Goal: Task Accomplishment & Management: Use online tool/utility

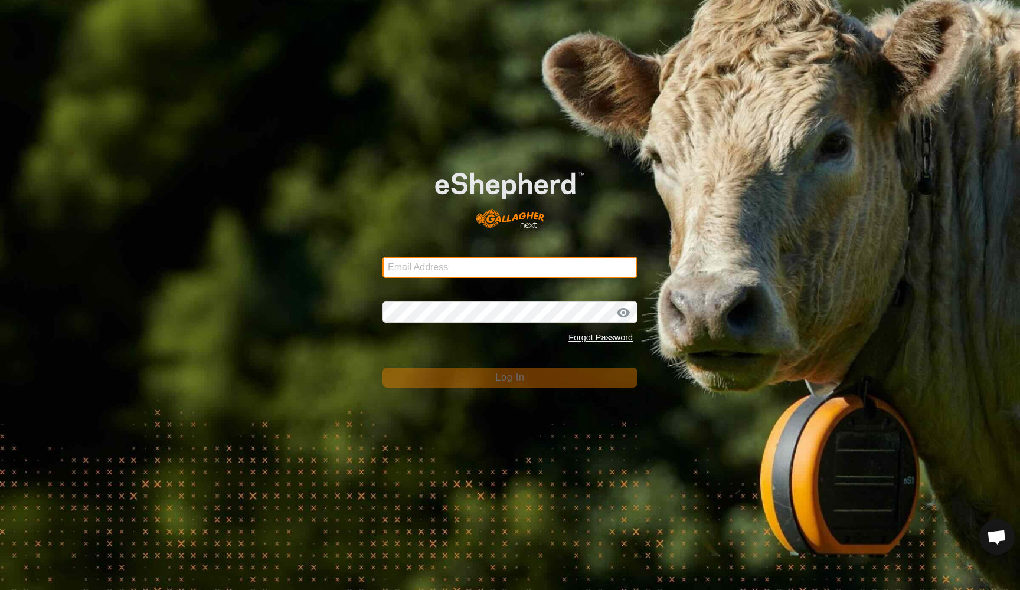
type input "[EMAIL_ADDRESS][DOMAIN_NAME]"
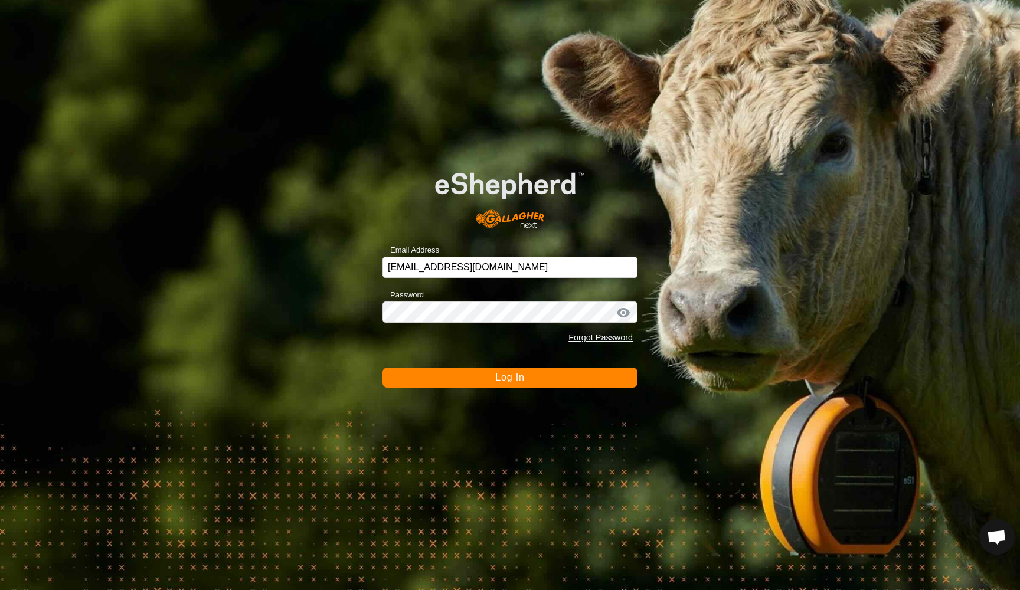
click at [496, 383] on button "Log In" at bounding box center [510, 378] width 255 height 20
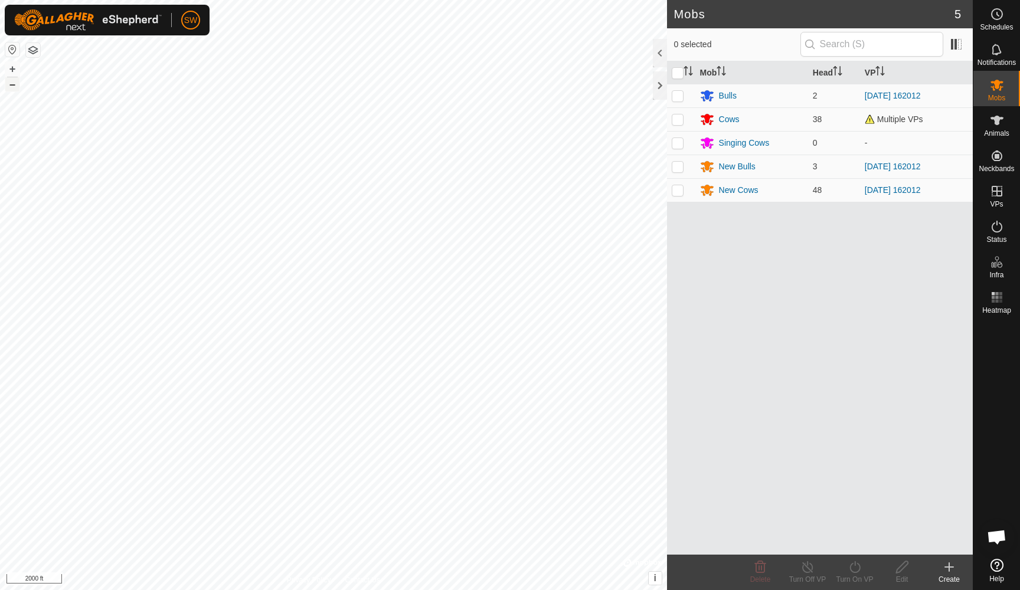
click at [11, 85] on button "–" at bounding box center [12, 84] width 14 height 14
click at [949, 563] on icon at bounding box center [949, 567] width 0 height 8
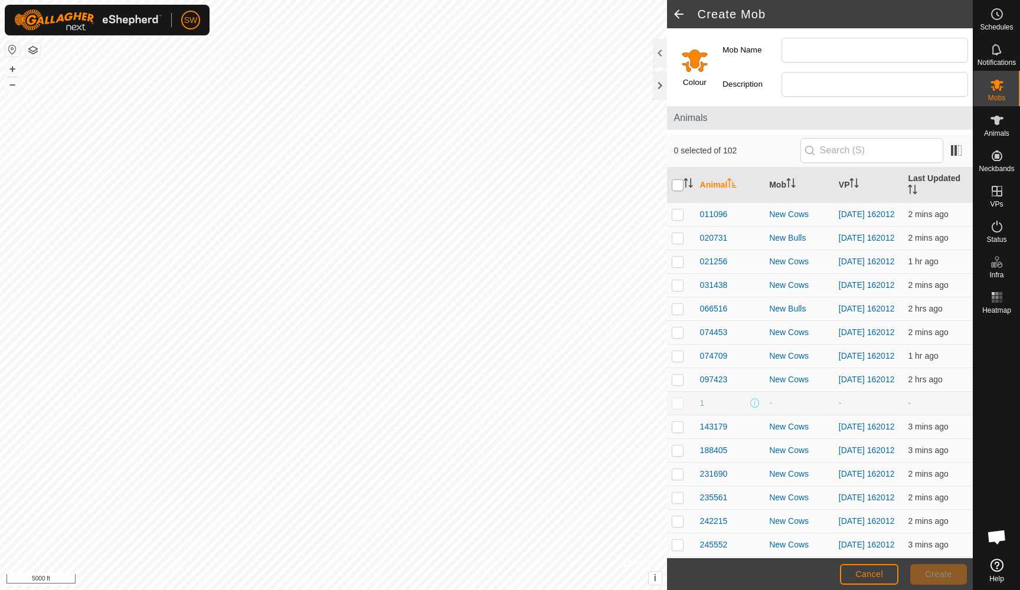
click at [677, 185] on input "checkbox" at bounding box center [678, 185] width 12 height 12
checkbox input "true"
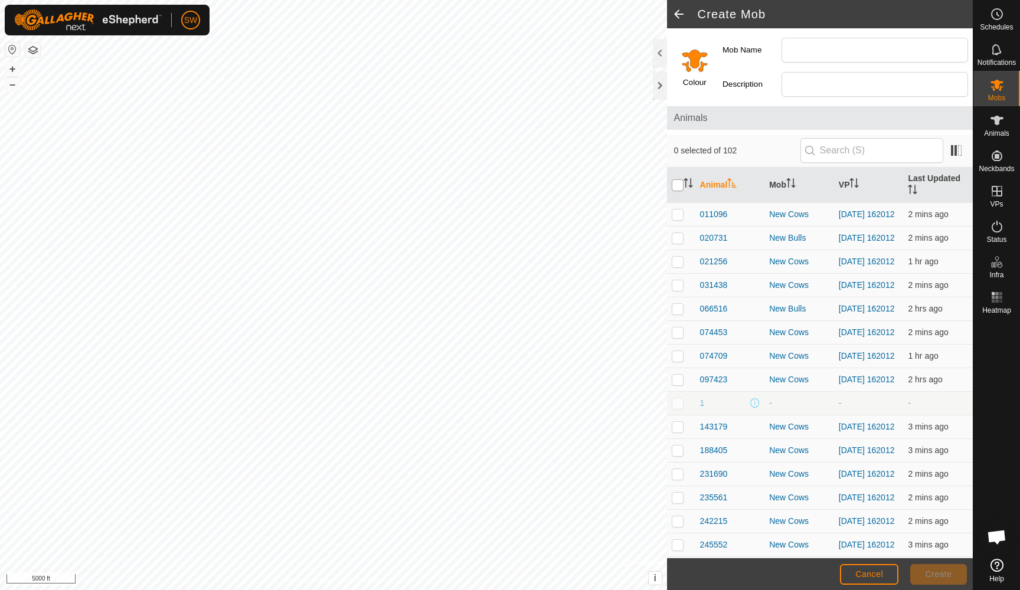
checkbox input "true"
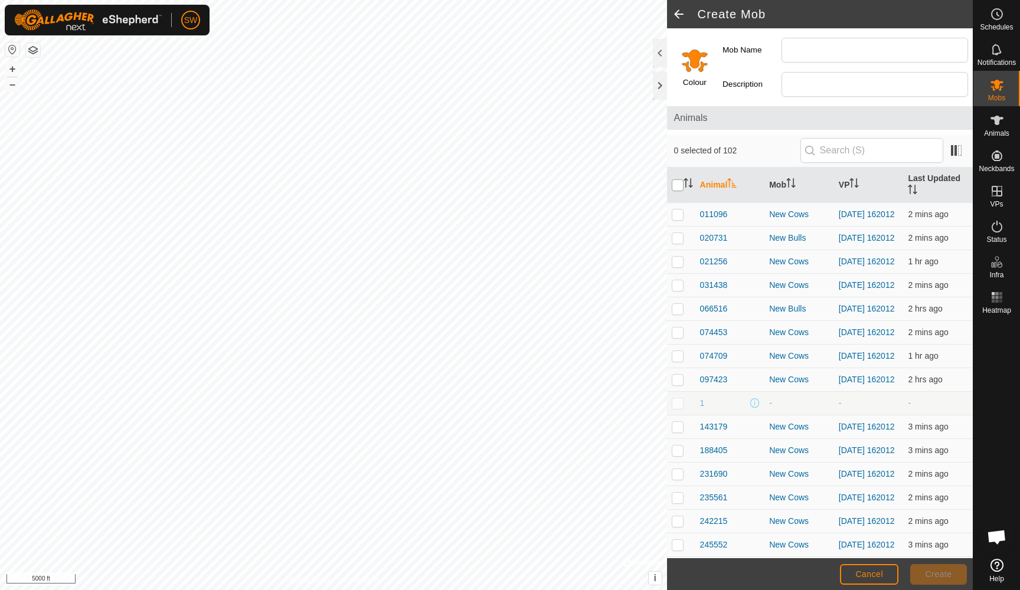
checkbox input "true"
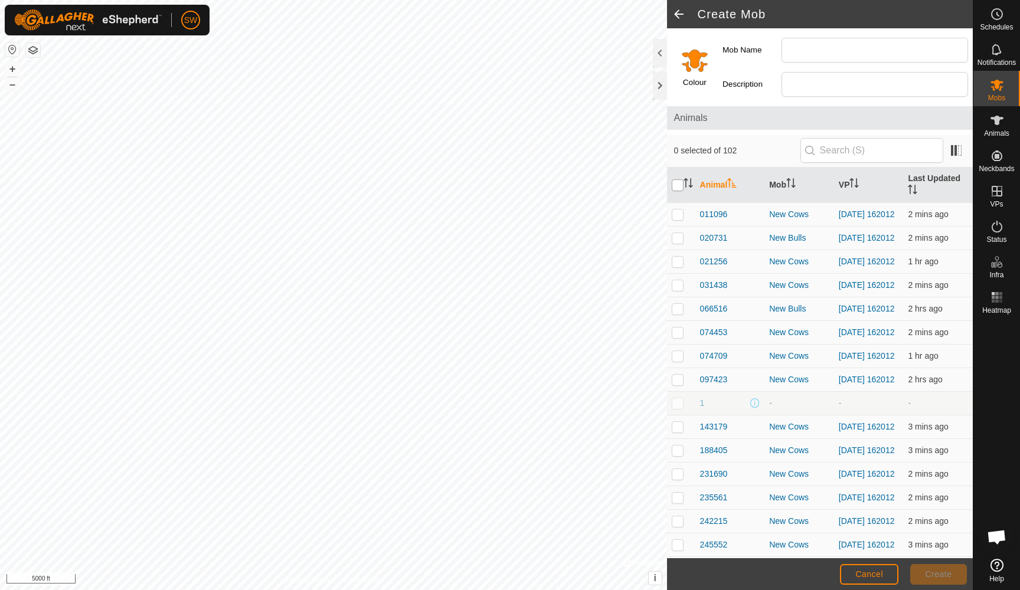
checkbox input "true"
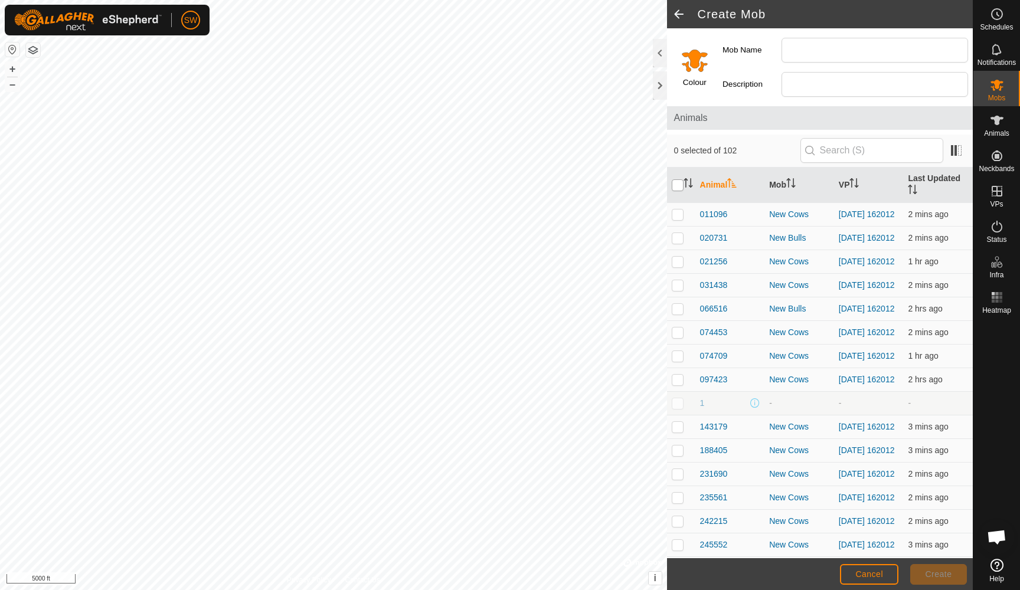
checkbox input "true"
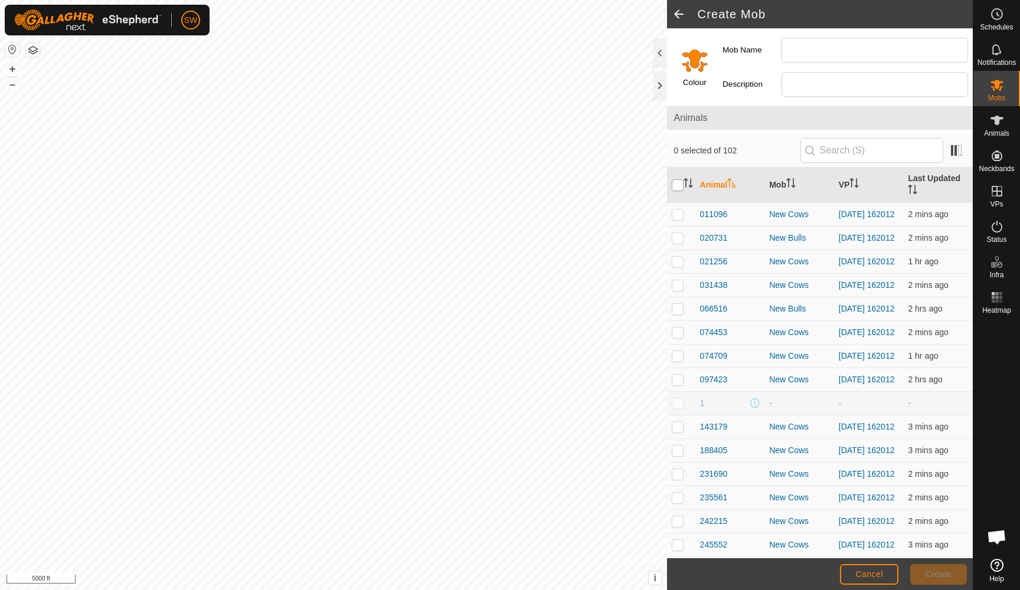
checkbox input "true"
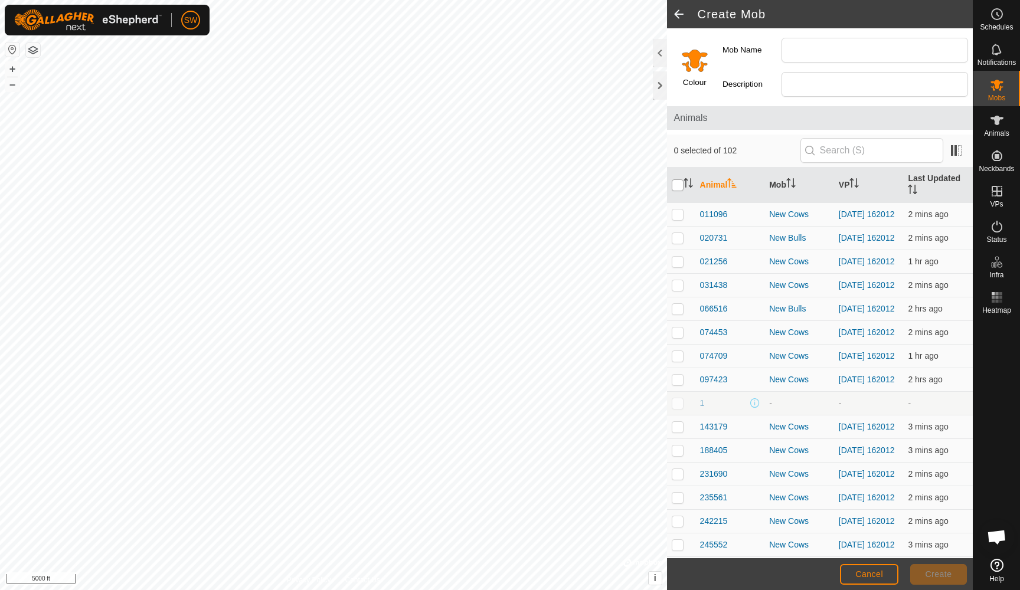
checkbox input "true"
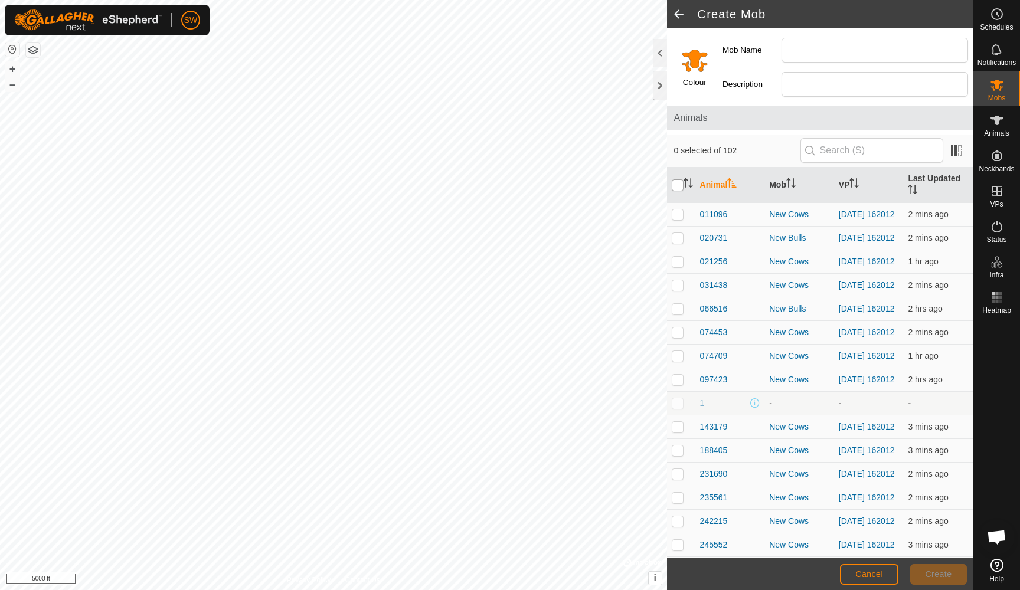
checkbox input "true"
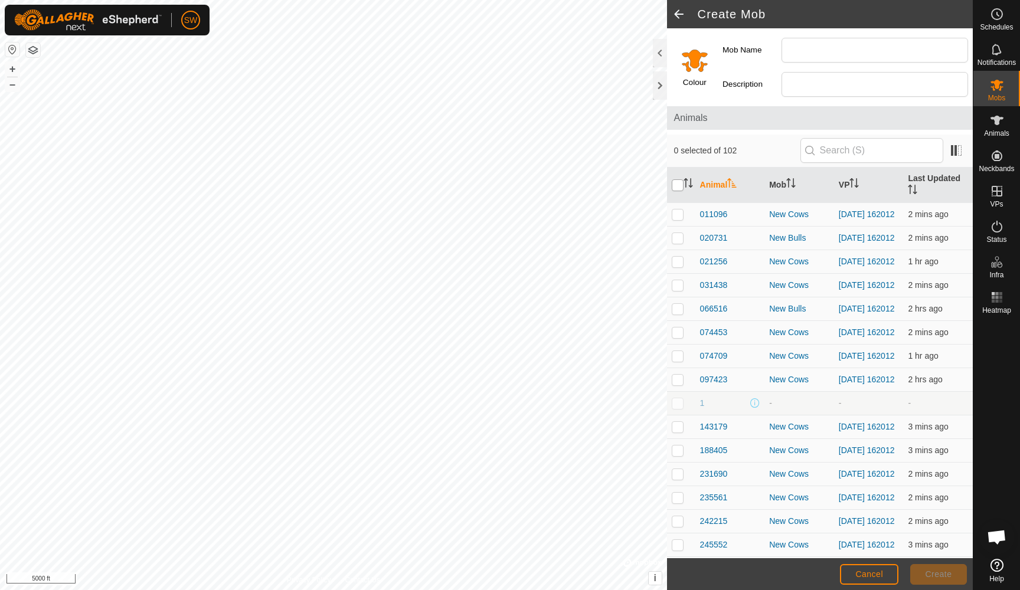
checkbox input "true"
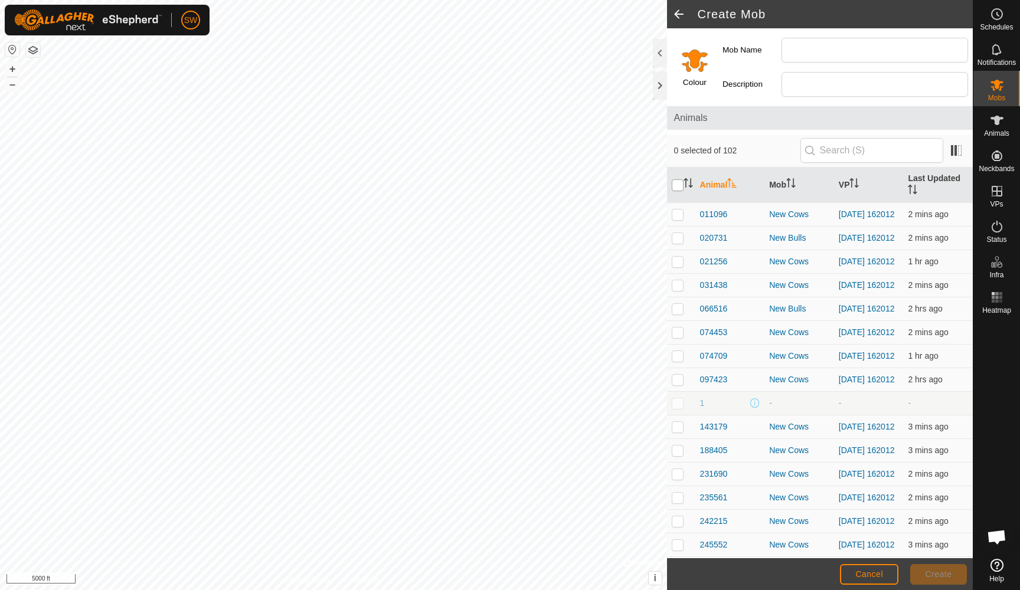
checkbox input "true"
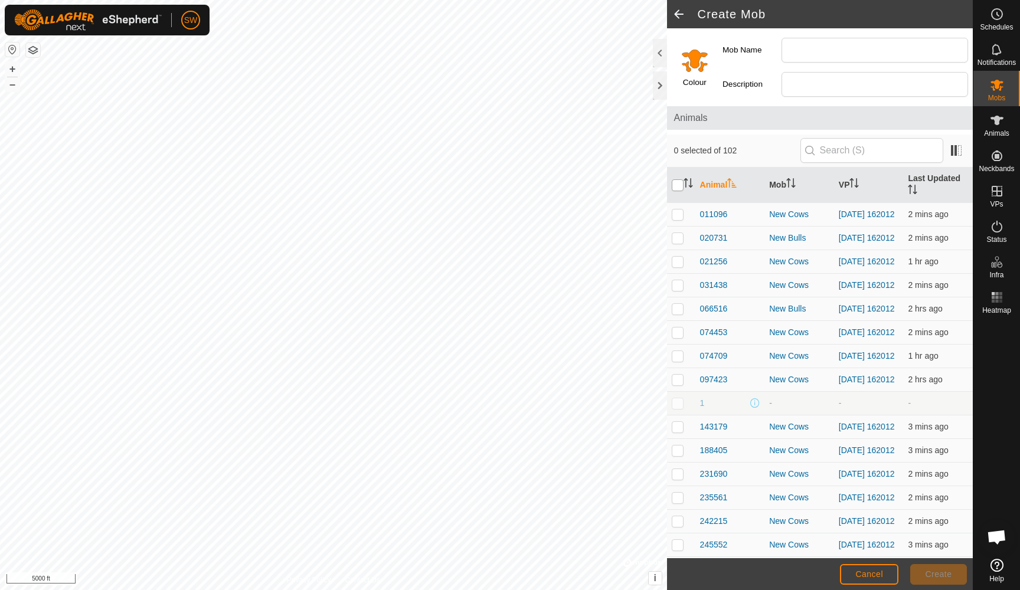
checkbox input "true"
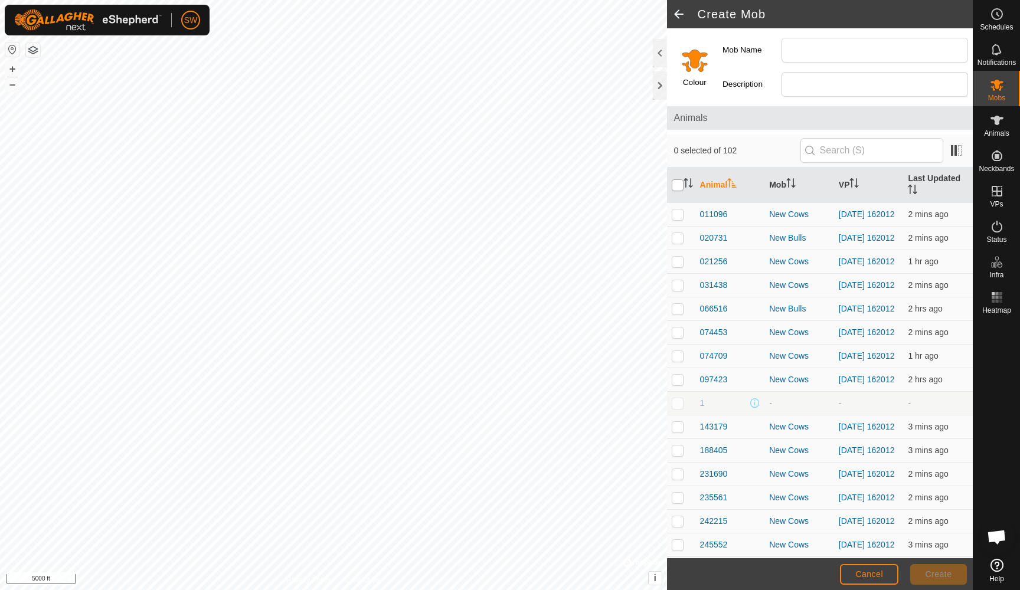
checkbox input "true"
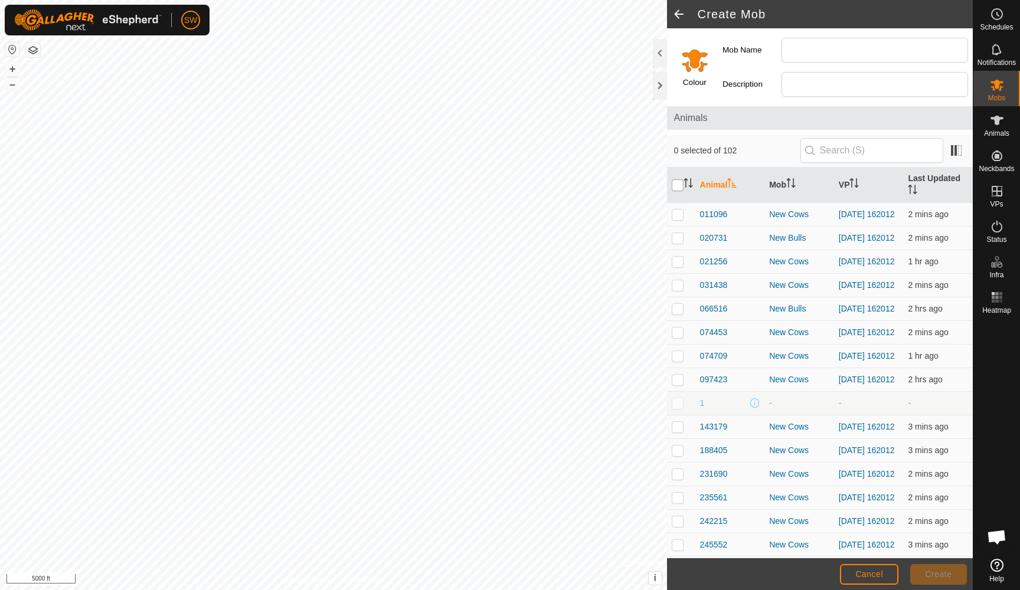
checkbox input "true"
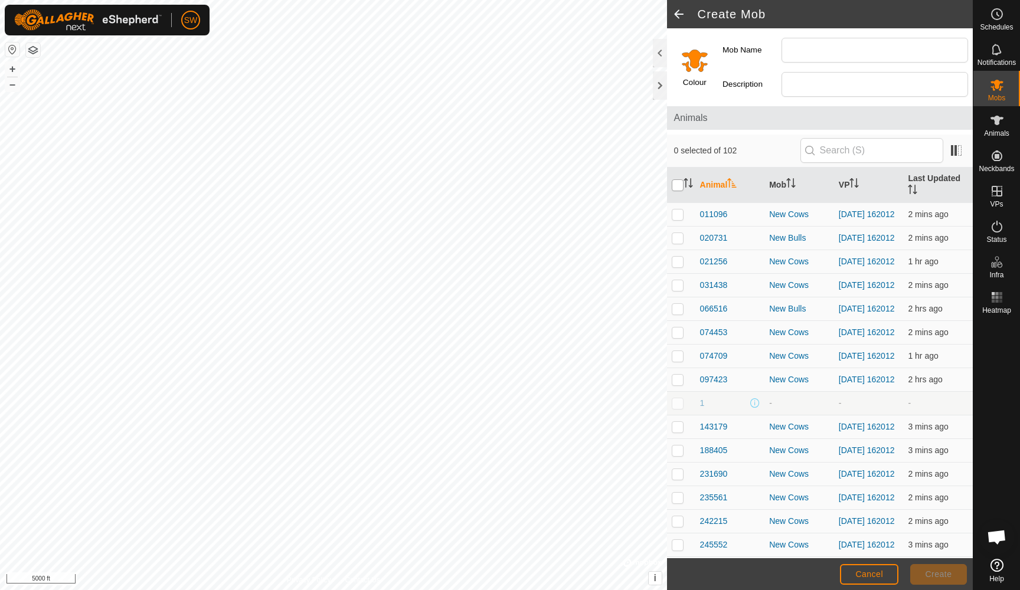
checkbox input "true"
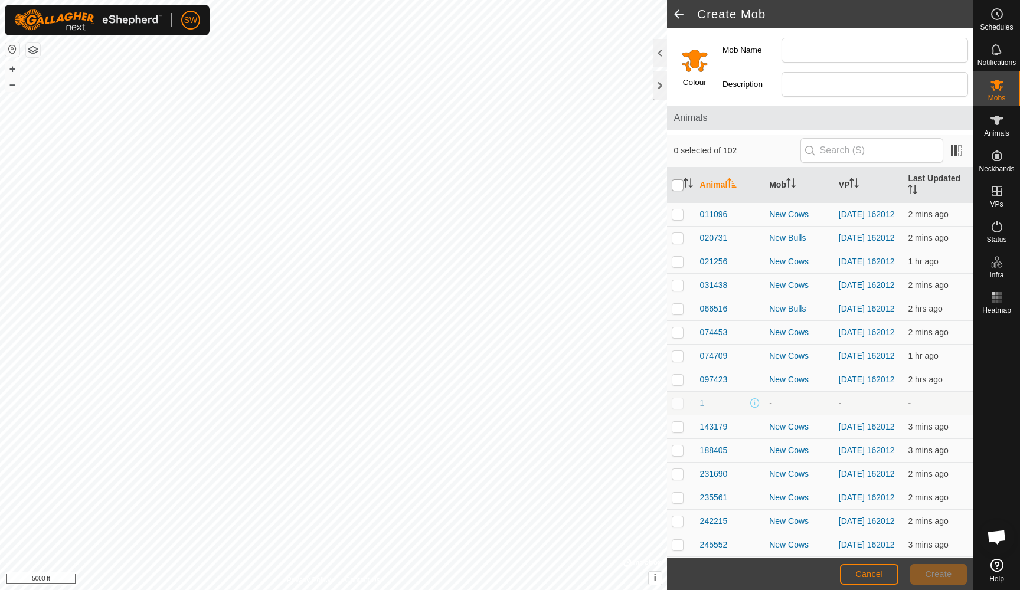
checkbox input "true"
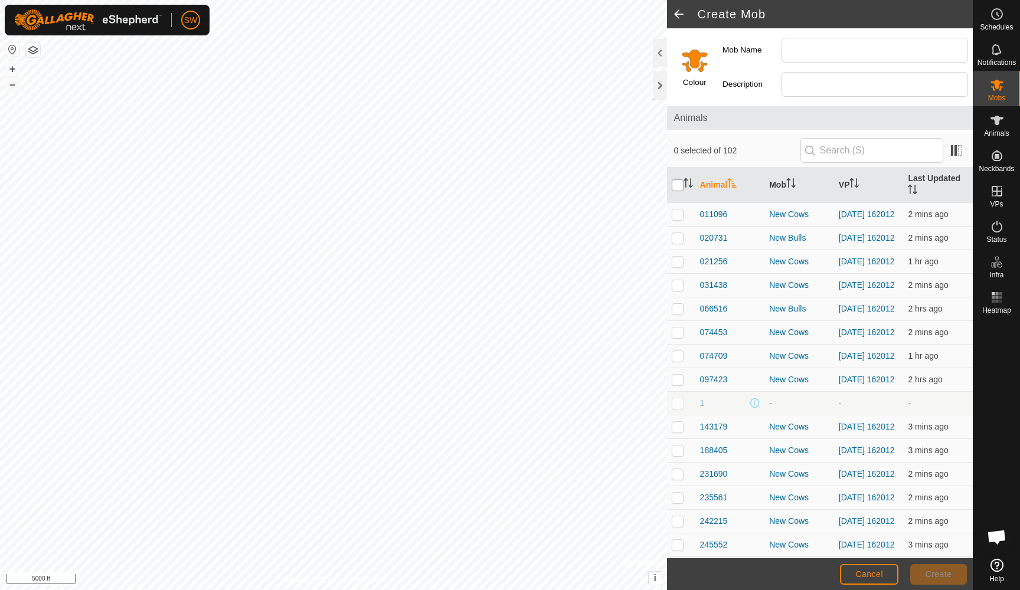
checkbox input "true"
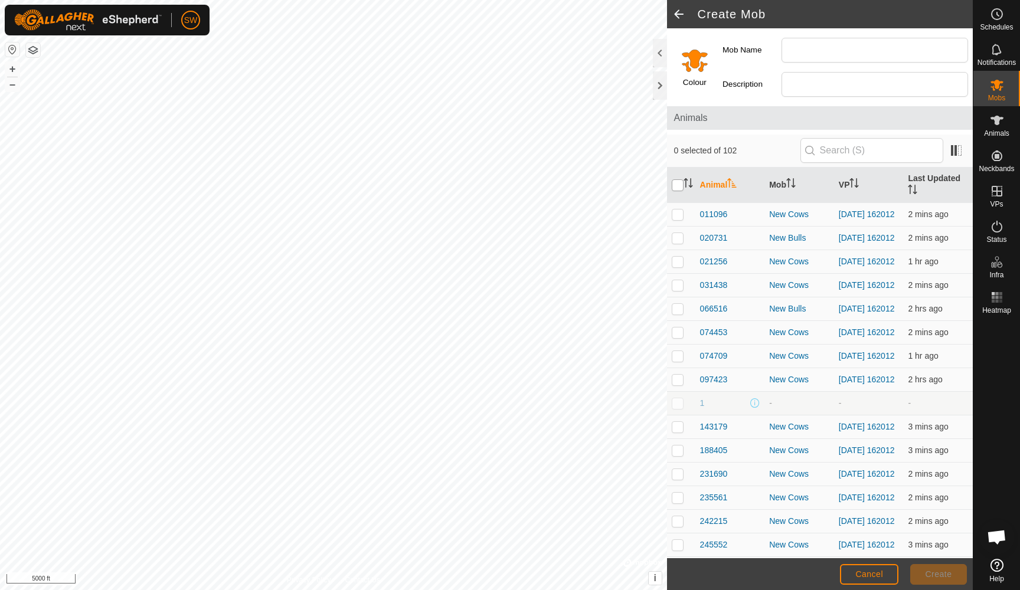
checkbox input "true"
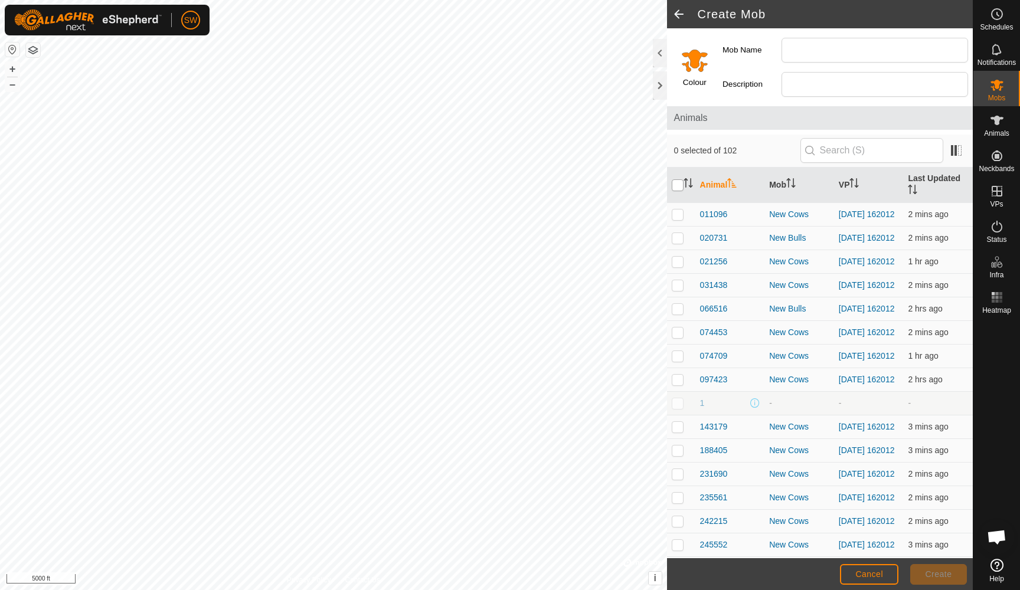
checkbox input "true"
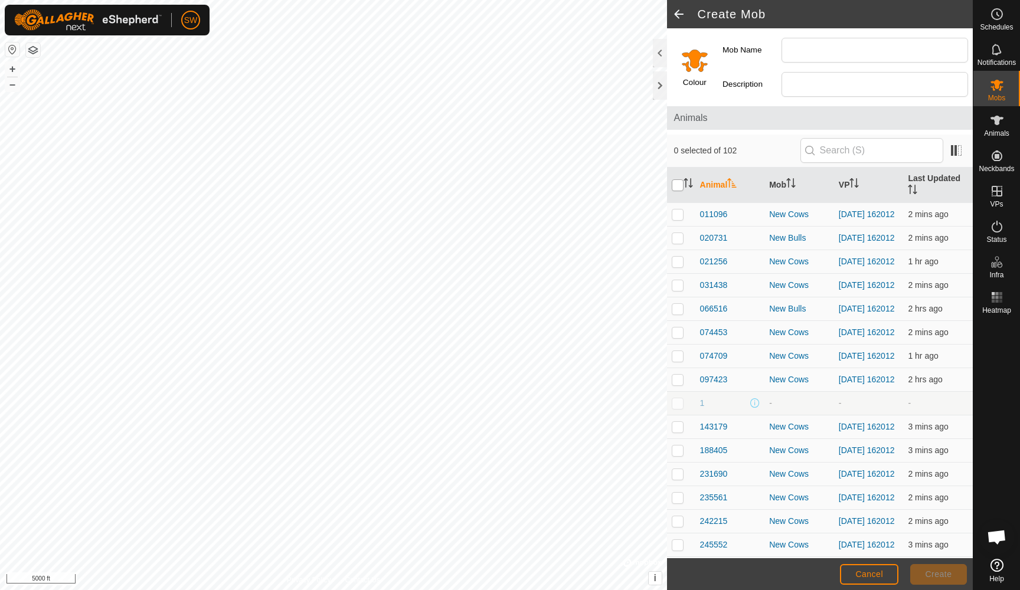
checkbox input "true"
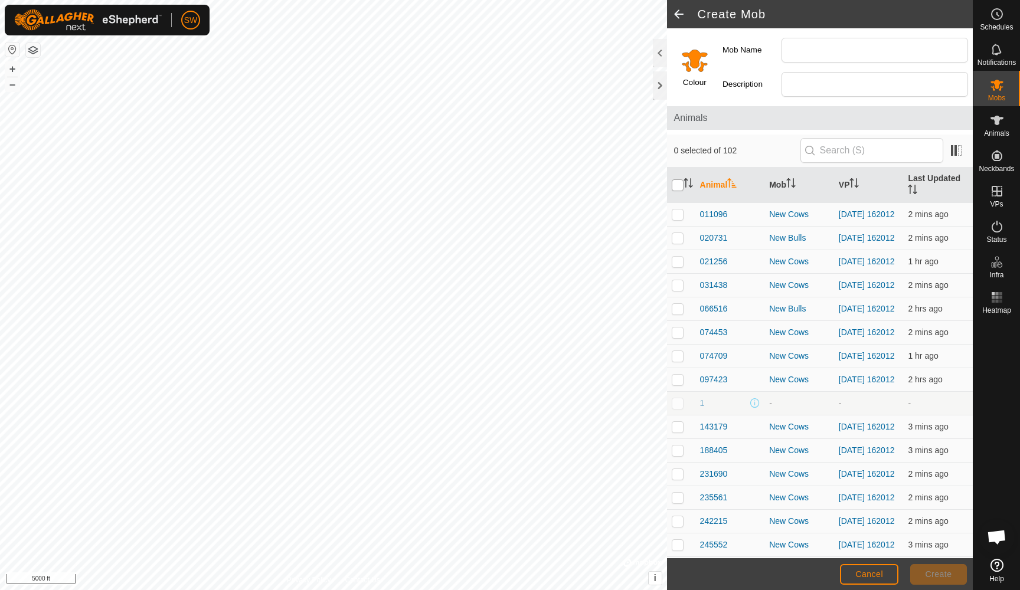
checkbox input "true"
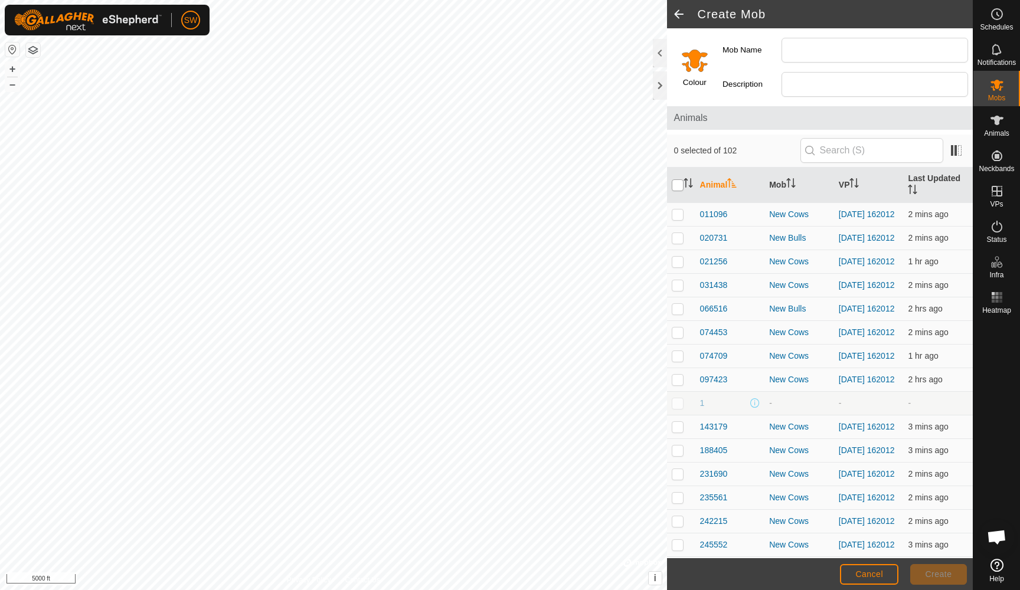
checkbox input "true"
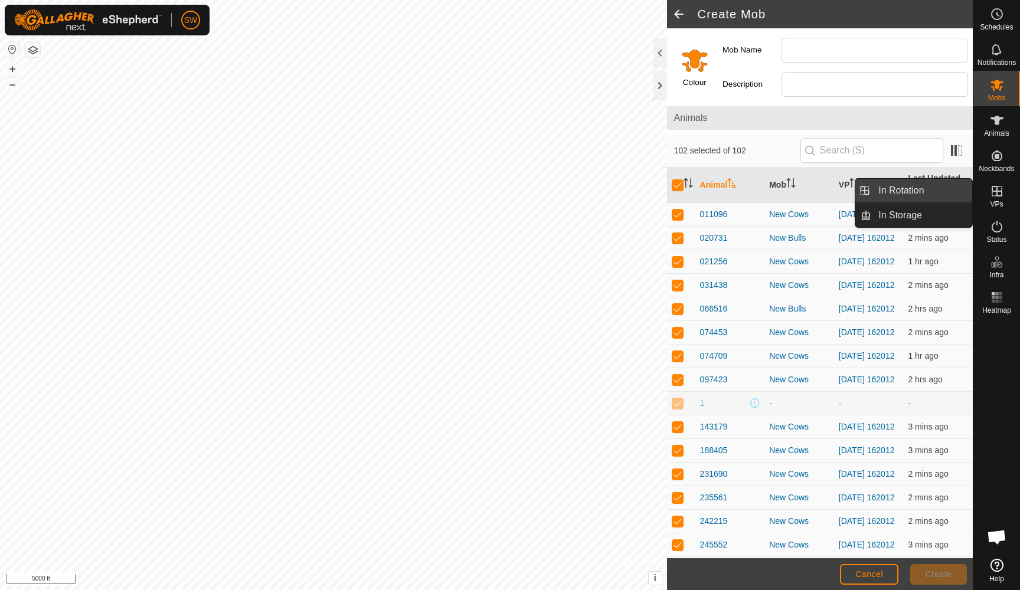
click at [904, 192] on link "In Rotation" at bounding box center [921, 191] width 101 height 24
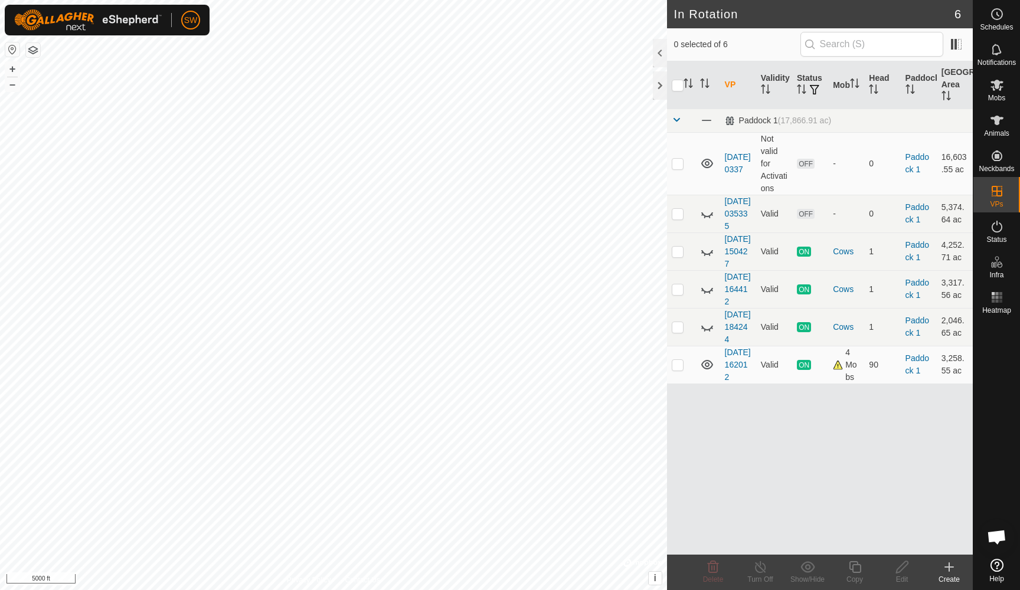
click at [954, 566] on icon at bounding box center [949, 567] width 14 height 14
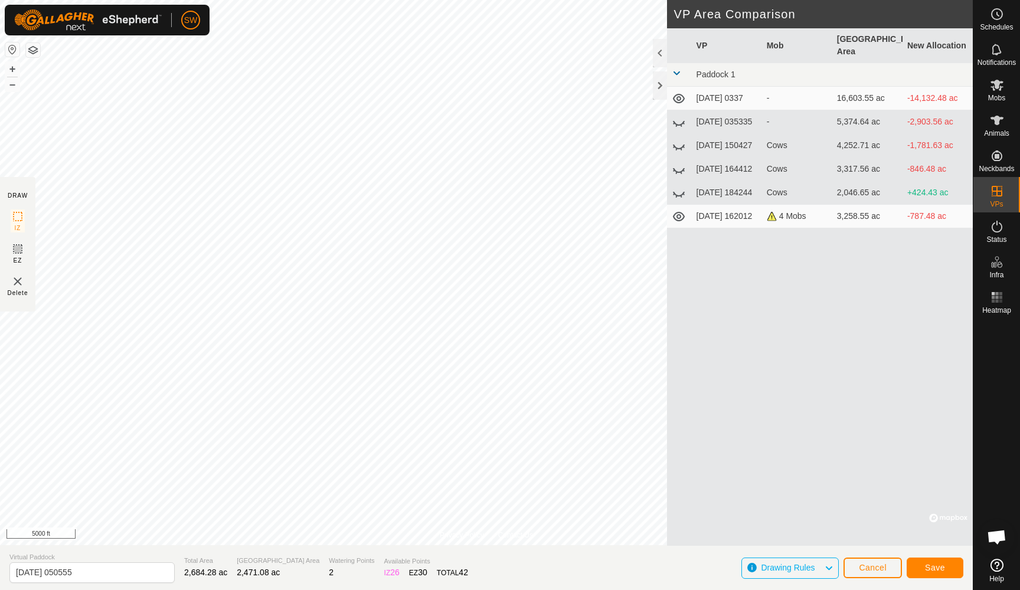
click at [930, 564] on span "Save" at bounding box center [935, 567] width 20 height 9
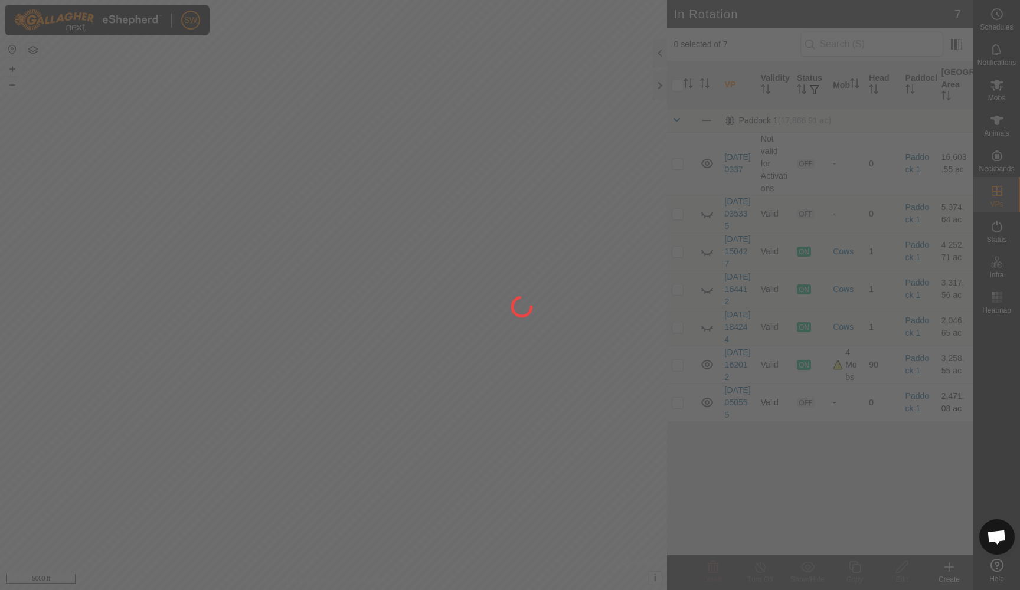
click at [680, 469] on div at bounding box center [510, 295] width 1020 height 590
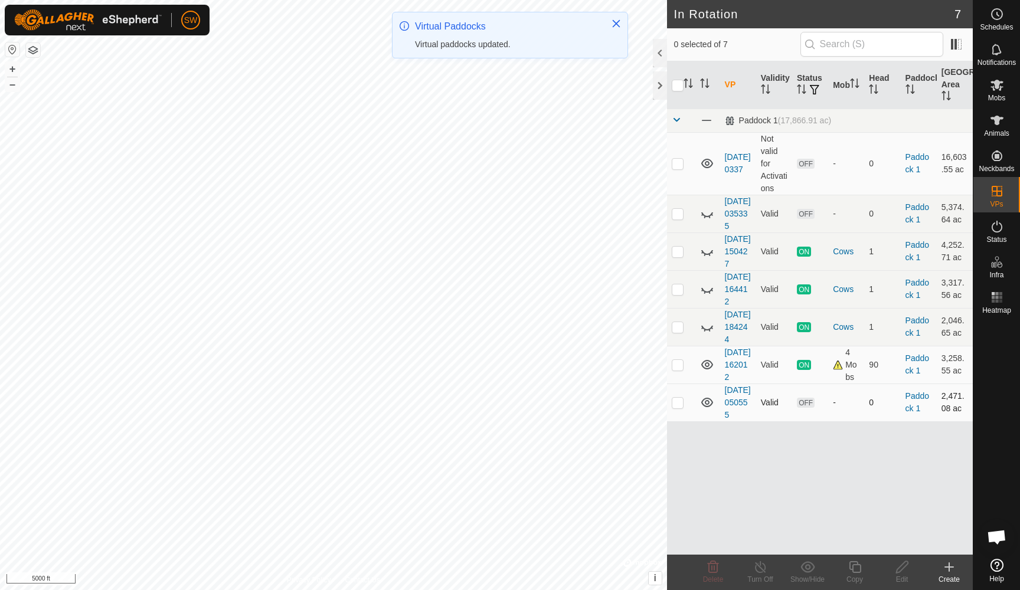
click at [680, 407] on p-checkbox at bounding box center [678, 402] width 12 height 9
checkbox input "true"
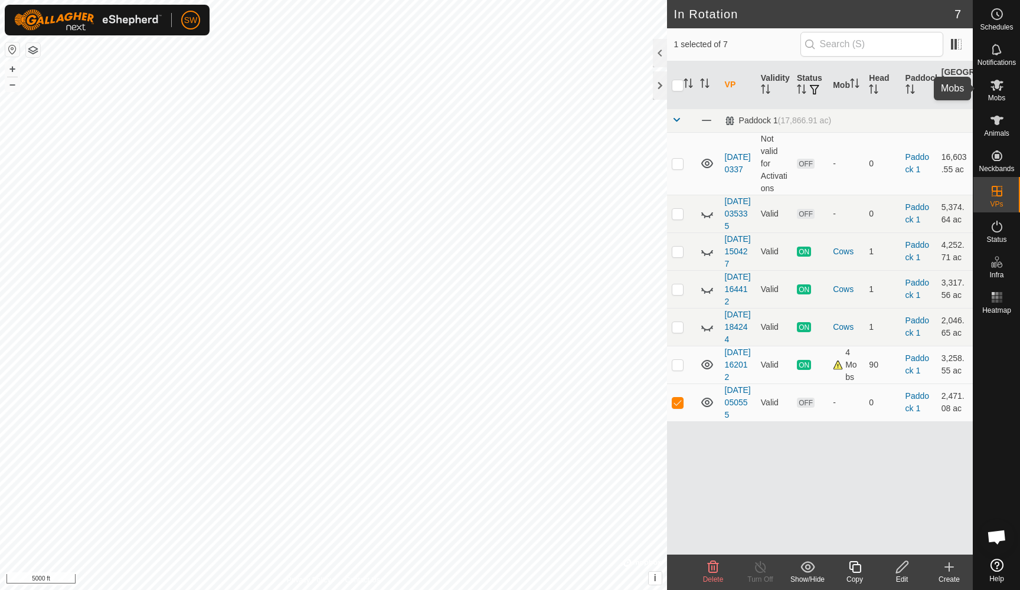
click at [994, 90] on icon at bounding box center [997, 85] width 13 height 11
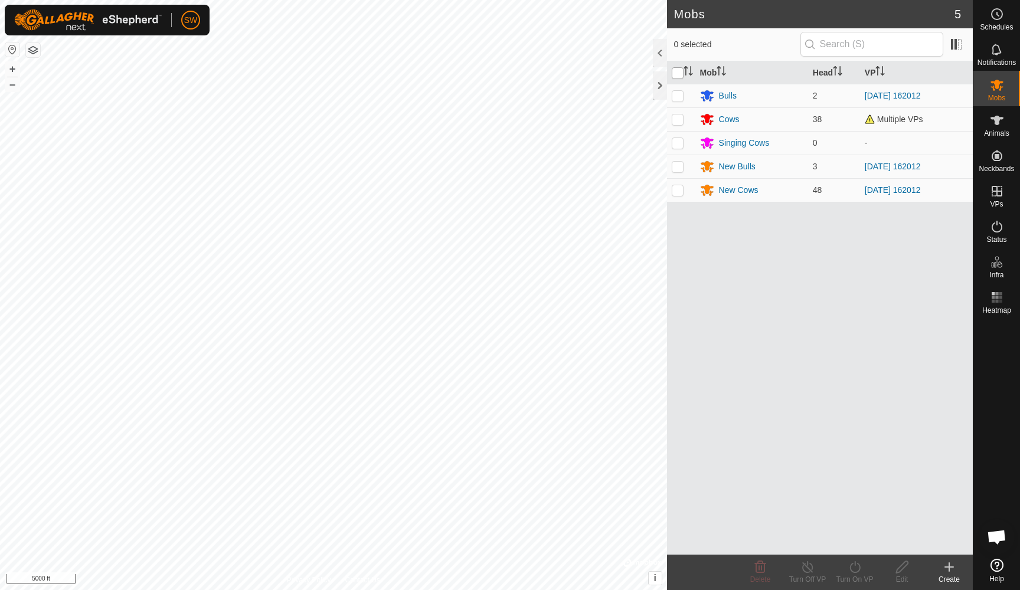
click at [677, 77] on input "checkbox" at bounding box center [678, 73] width 12 height 12
checkbox input "true"
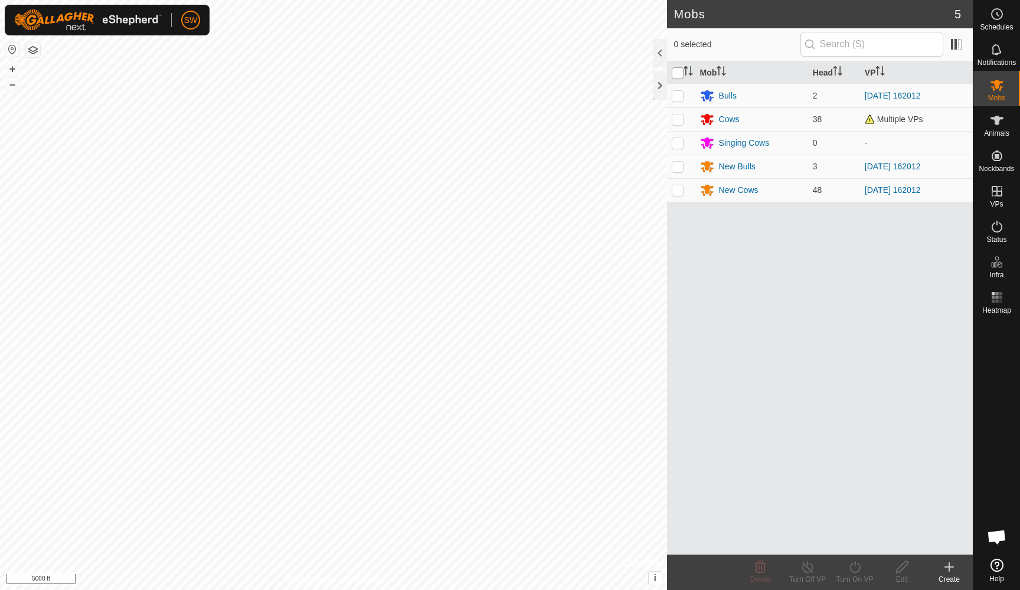
checkbox input "true"
click at [853, 568] on icon at bounding box center [855, 567] width 15 height 14
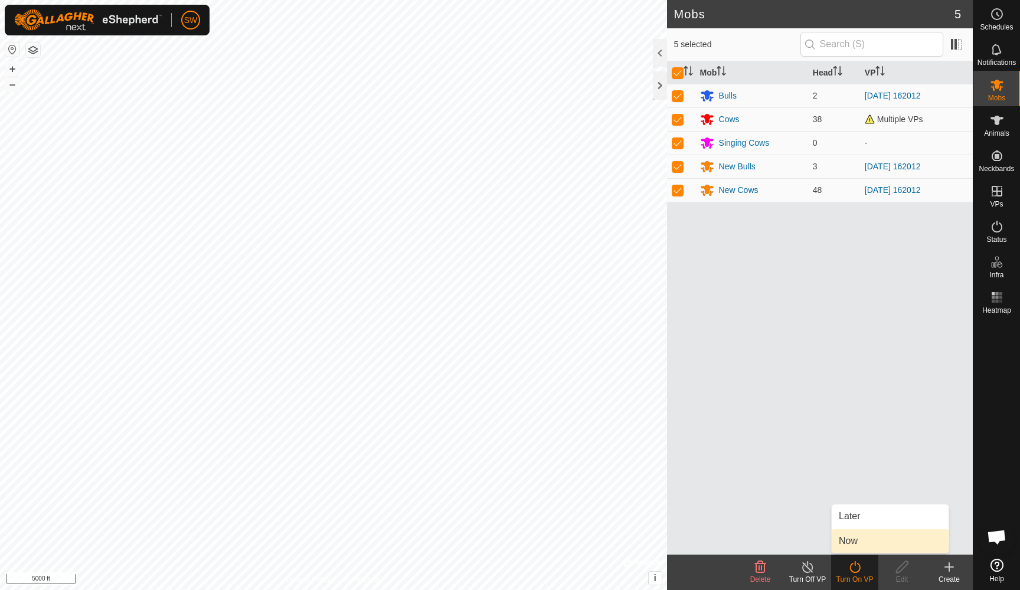
click at [859, 544] on link "Now" at bounding box center [890, 542] width 117 height 24
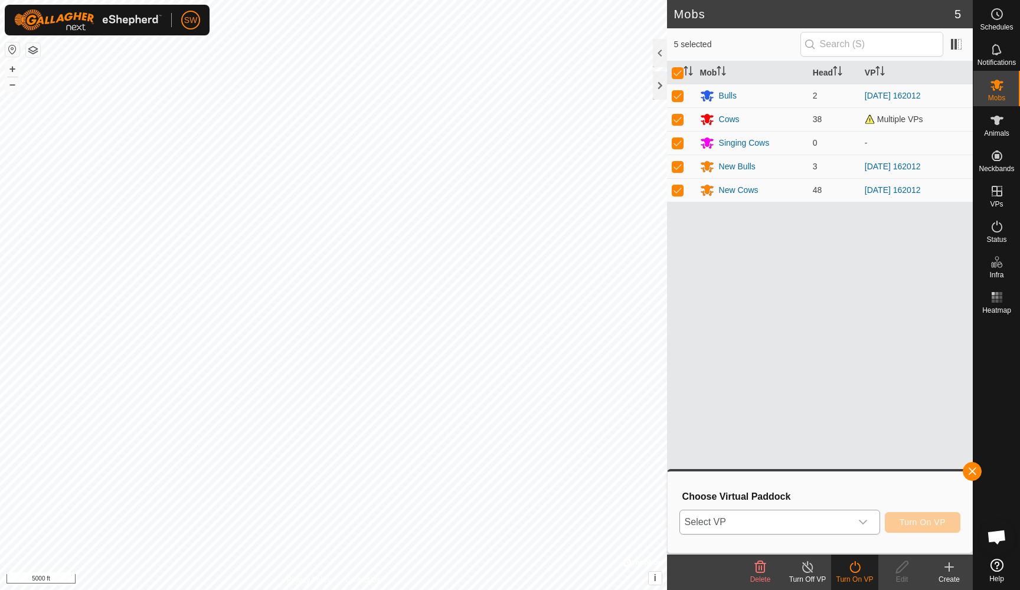
click at [858, 518] on div "dropdown trigger" at bounding box center [863, 523] width 24 height 24
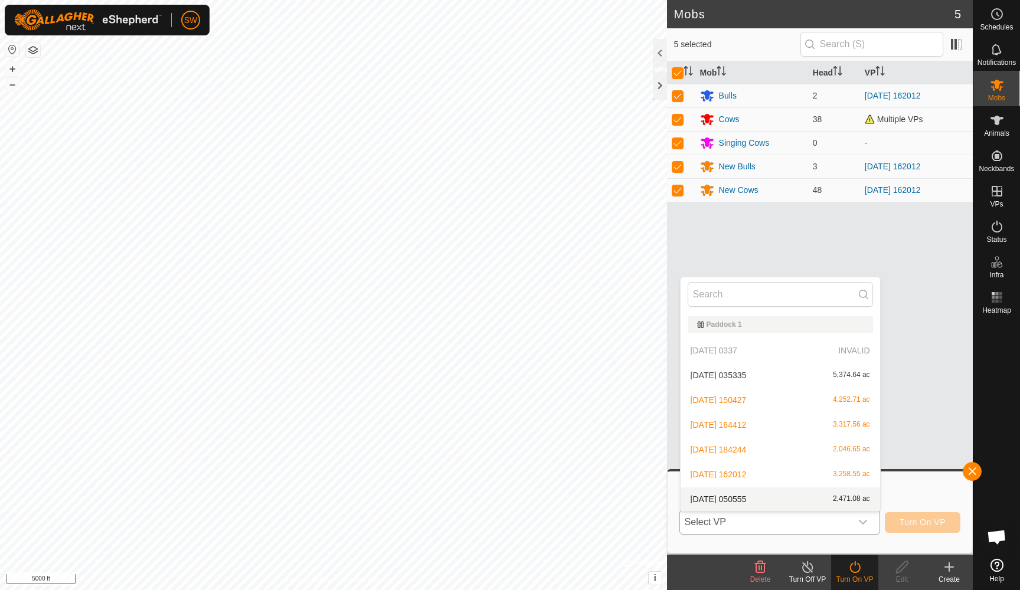
click at [803, 498] on div "[DATE] 050555 2,471.08 ac" at bounding box center [780, 499] width 185 height 14
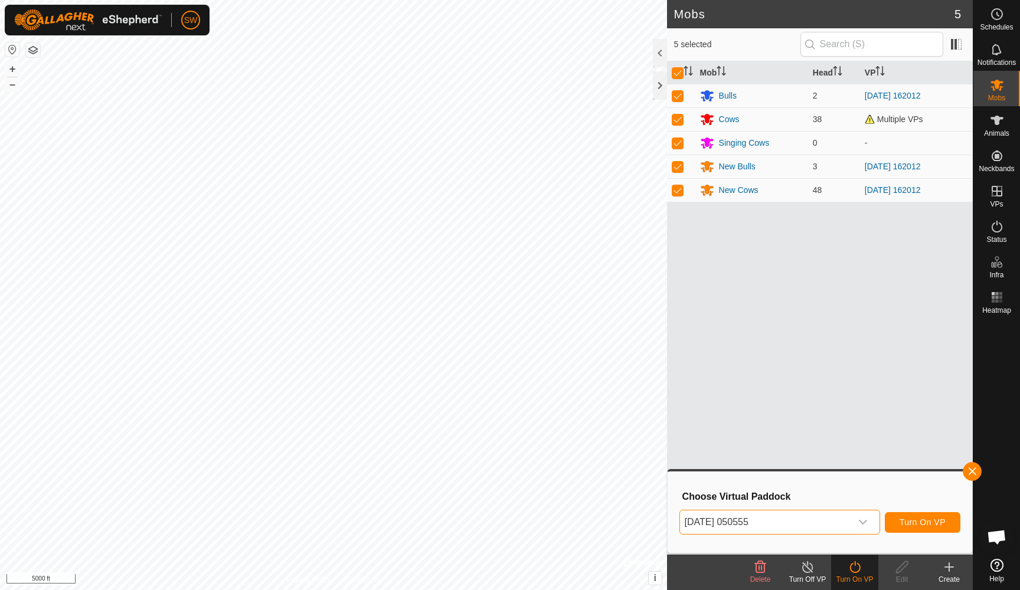
click at [917, 523] on span "Turn On VP" at bounding box center [923, 522] width 46 height 9
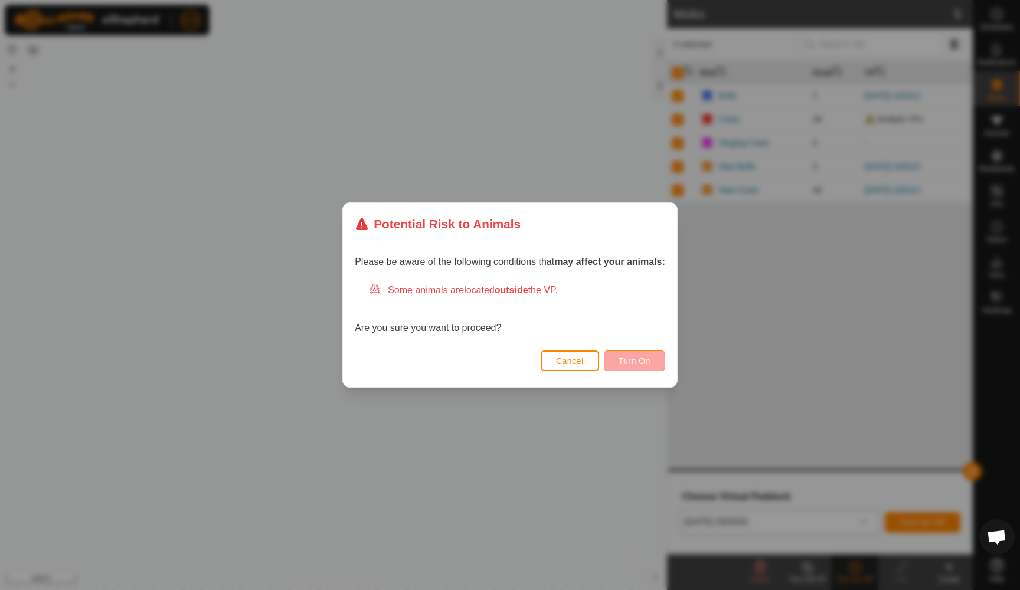
click at [644, 360] on span "Turn On" at bounding box center [635, 361] width 32 height 9
